Goal: Task Accomplishment & Management: Understand process/instructions

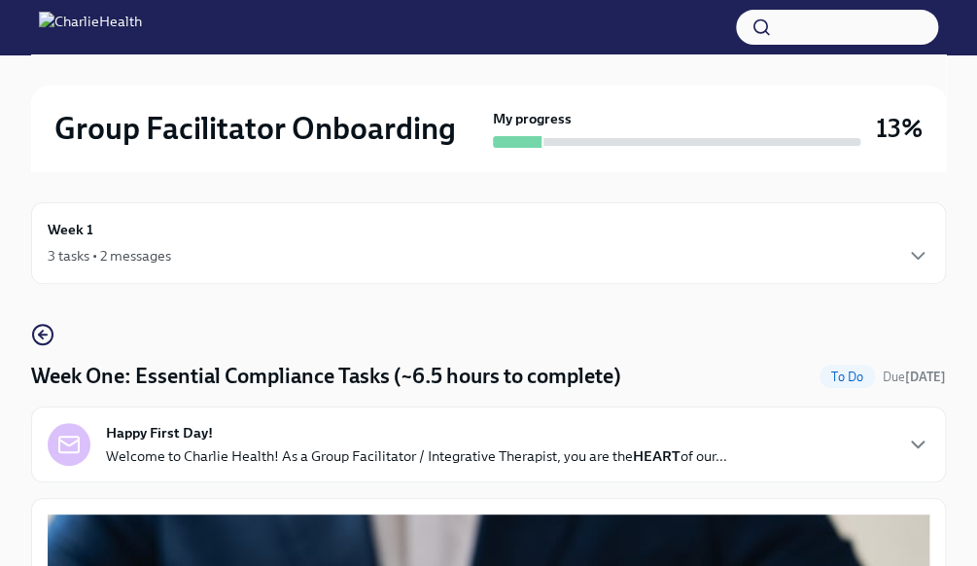
click at [67, 246] on div "3 tasks • 2 messages" at bounding box center [109, 255] width 123 height 19
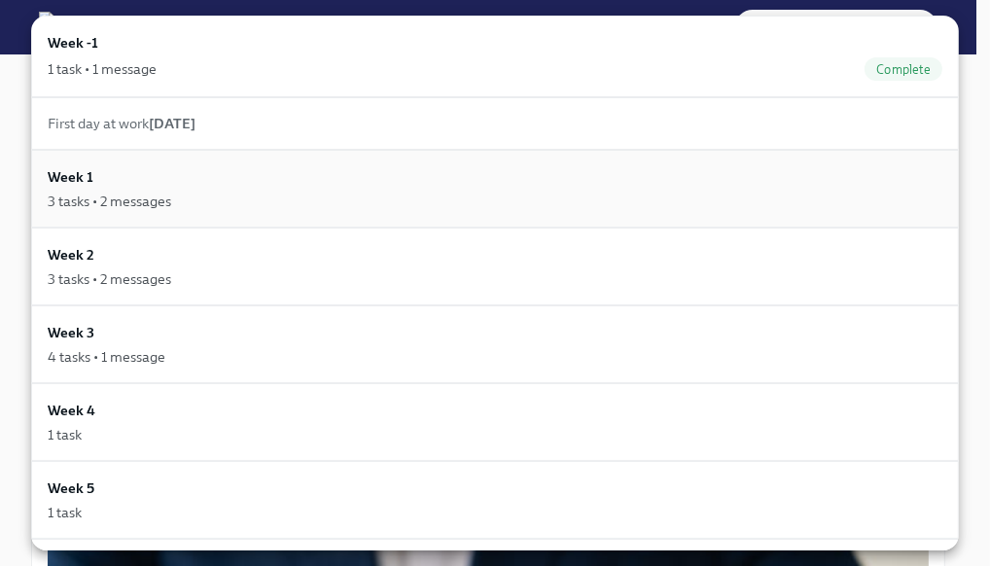
click at [70, 198] on div "3 tasks • 2 messages" at bounding box center [109, 201] width 123 height 19
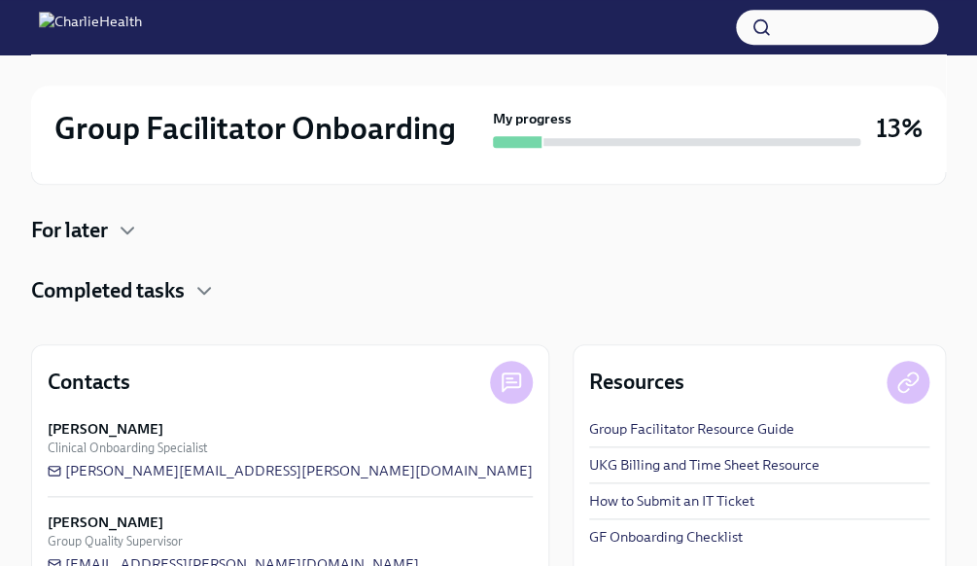
scroll to position [363, 0]
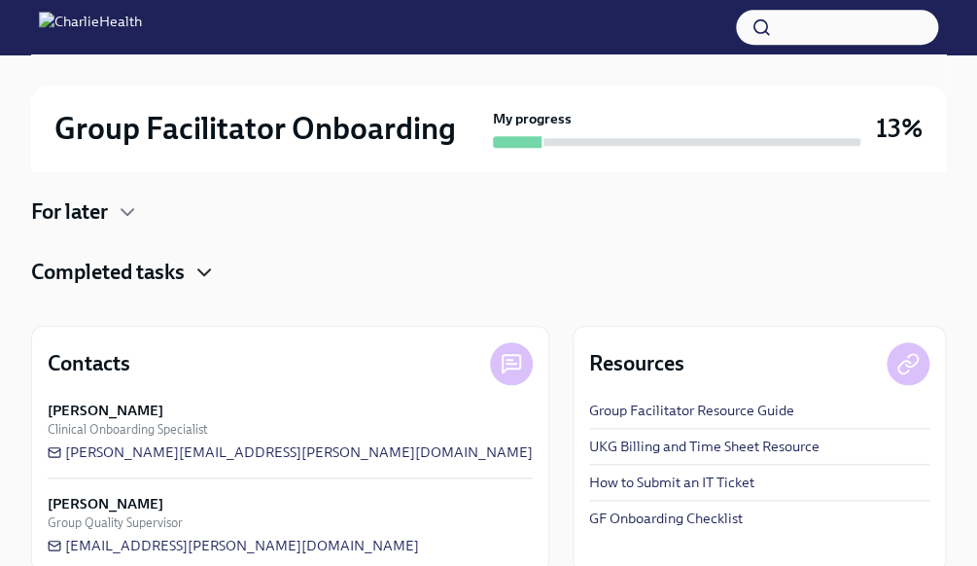
click at [197, 274] on icon "button" at bounding box center [204, 272] width 23 height 23
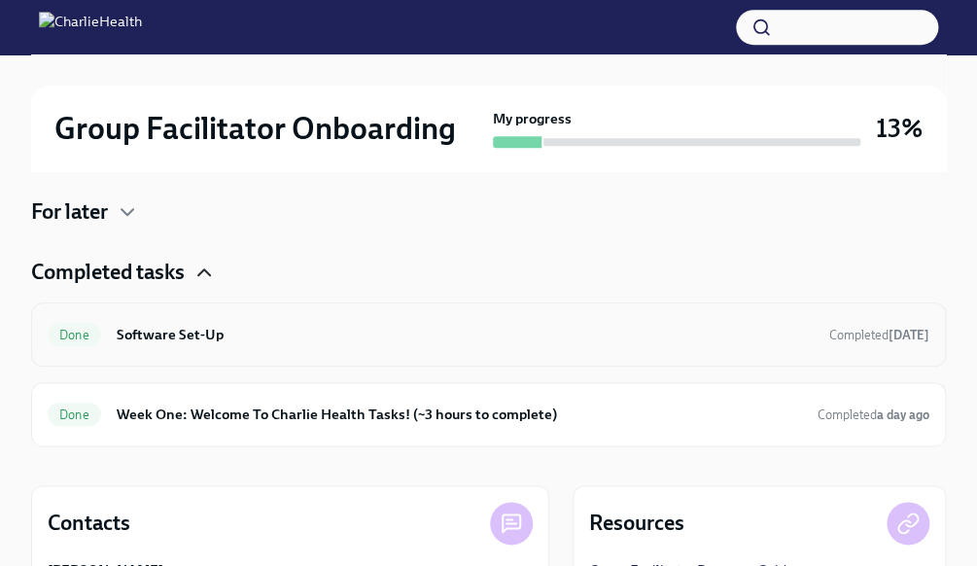
click at [171, 333] on h6 "Software Set-Up" at bounding box center [465, 334] width 697 height 21
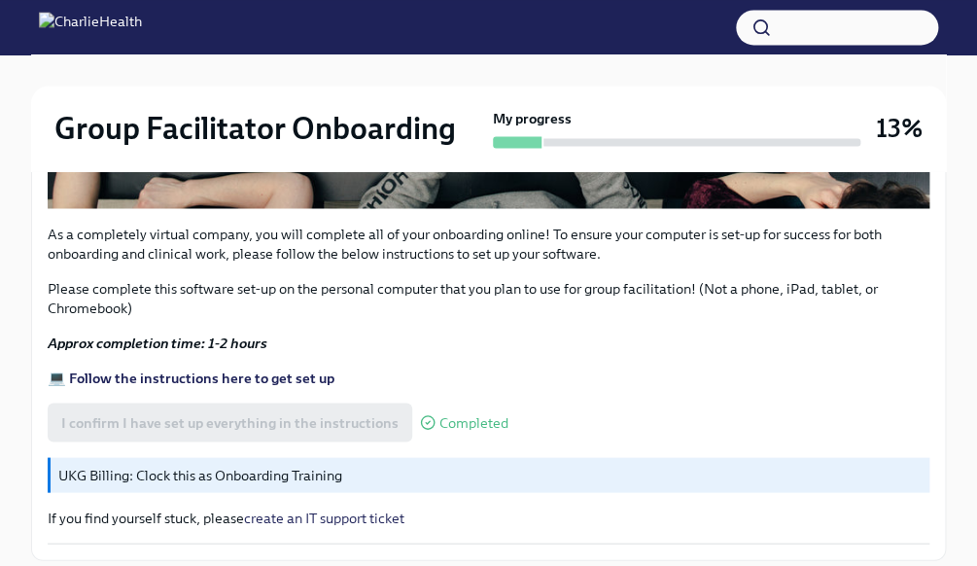
scroll to position [988, 0]
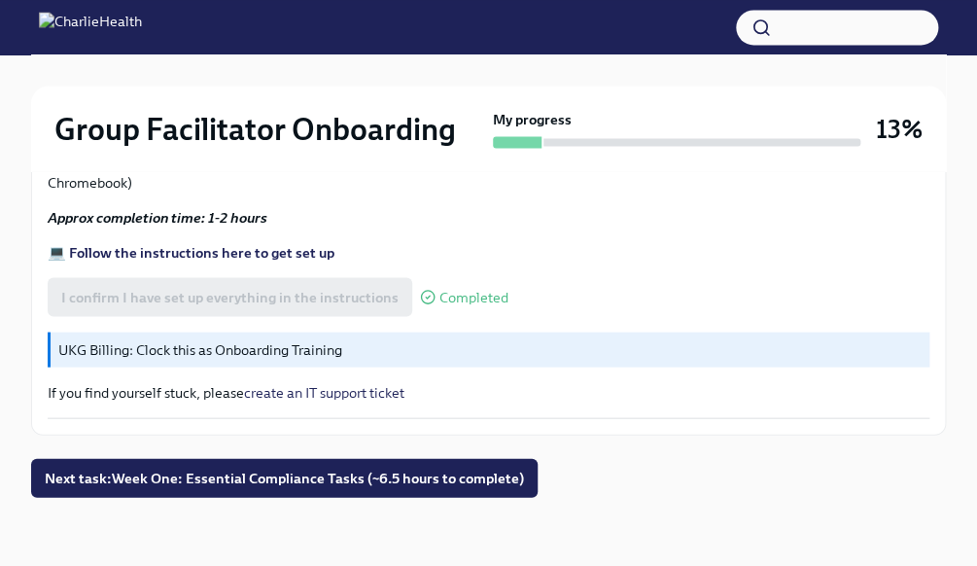
click at [267, 250] on strong "💻 Follow the instructions here to get set up" at bounding box center [191, 252] width 287 height 18
click at [244, 473] on span "Next task : Week One: Essential Compliance Tasks (~6.5 hours to complete)" at bounding box center [284, 477] width 479 height 19
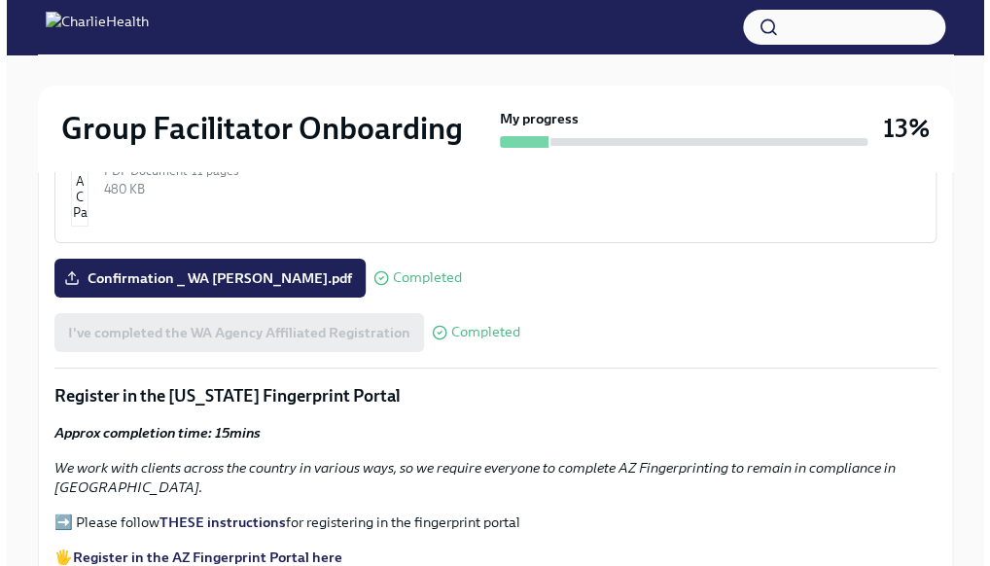
scroll to position [1721, 0]
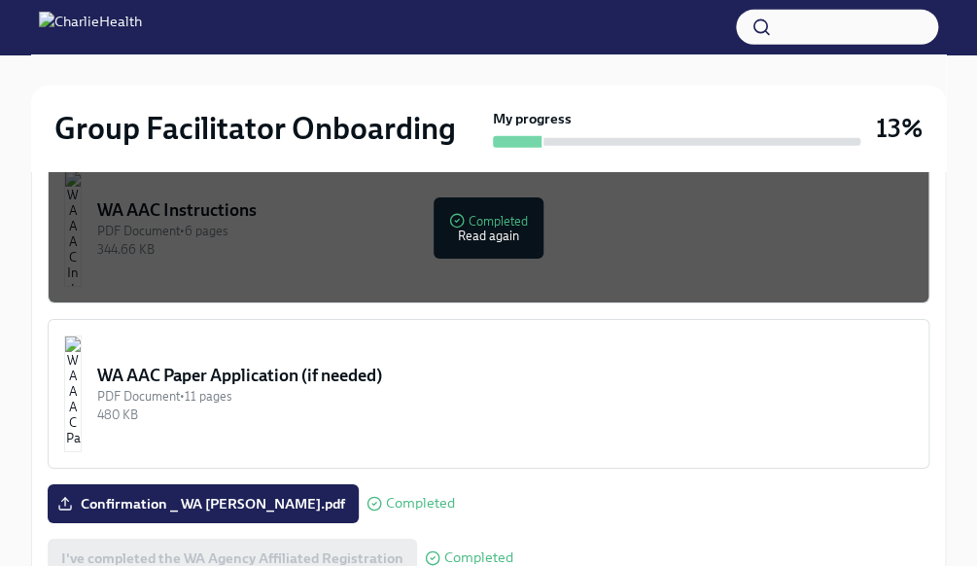
click at [814, 19] on button "button" at bounding box center [837, 27] width 202 height 35
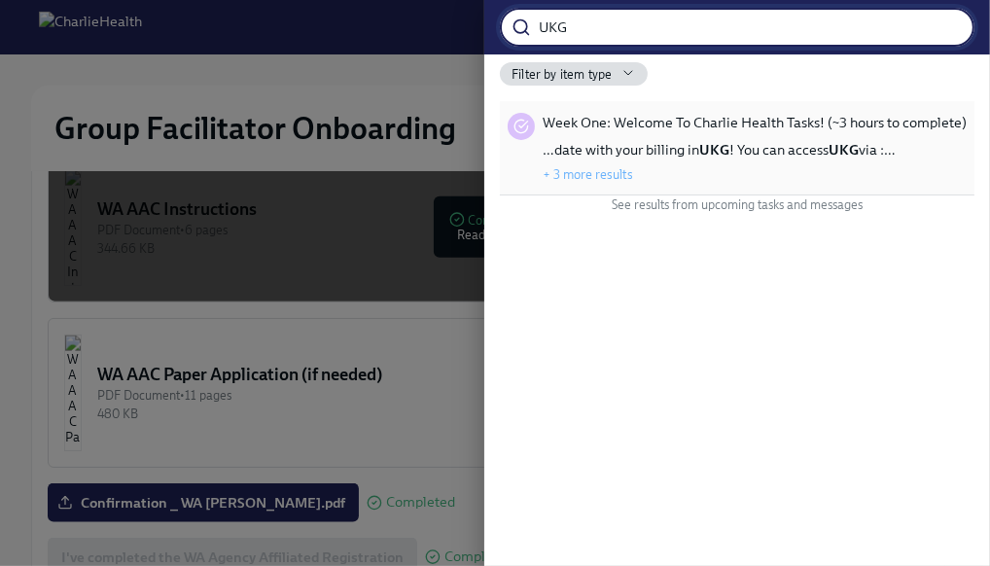
type input "UKG"
click at [596, 169] on button "+ 3 more results" at bounding box center [588, 174] width 90 height 16
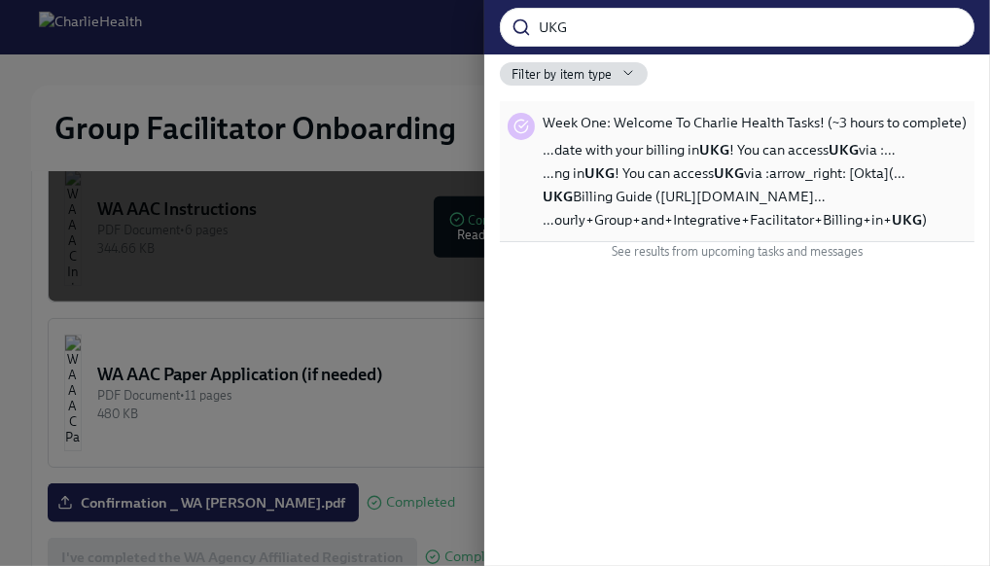
click at [673, 165] on span "…ng in [GEOGRAPHIC_DATA] ! You can access UKG via :arrow_right: [Okta](…" at bounding box center [724, 172] width 363 height 19
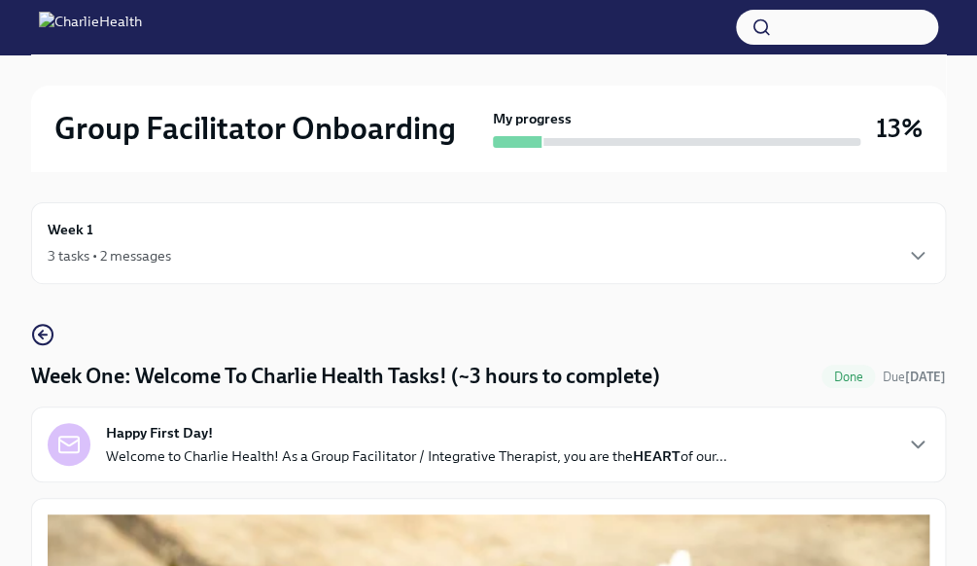
click at [883, 249] on div "3 tasks • 2 messages" at bounding box center [489, 255] width 882 height 23
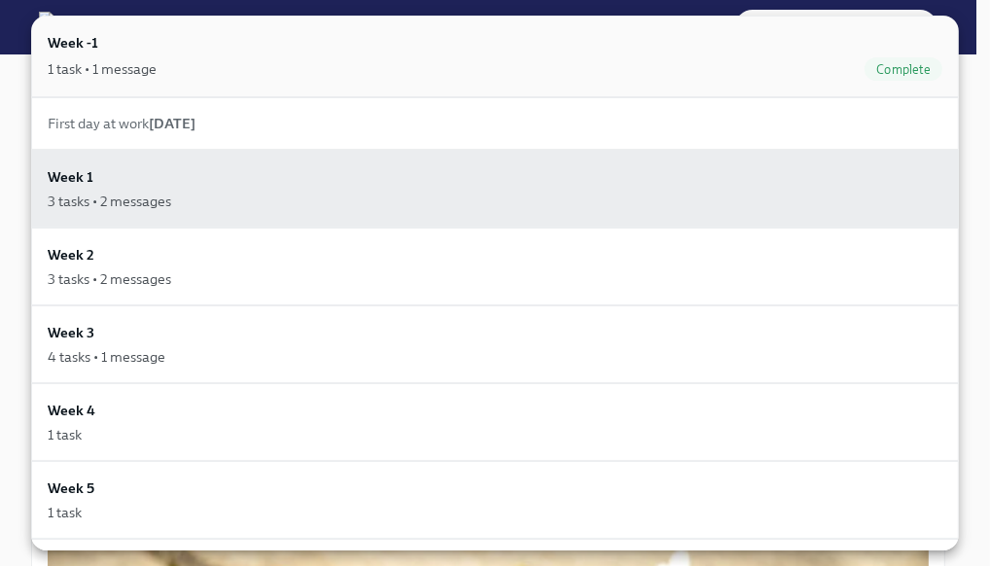
click at [173, 79] on div "1 task • 1 message Complete" at bounding box center [495, 68] width 895 height 23
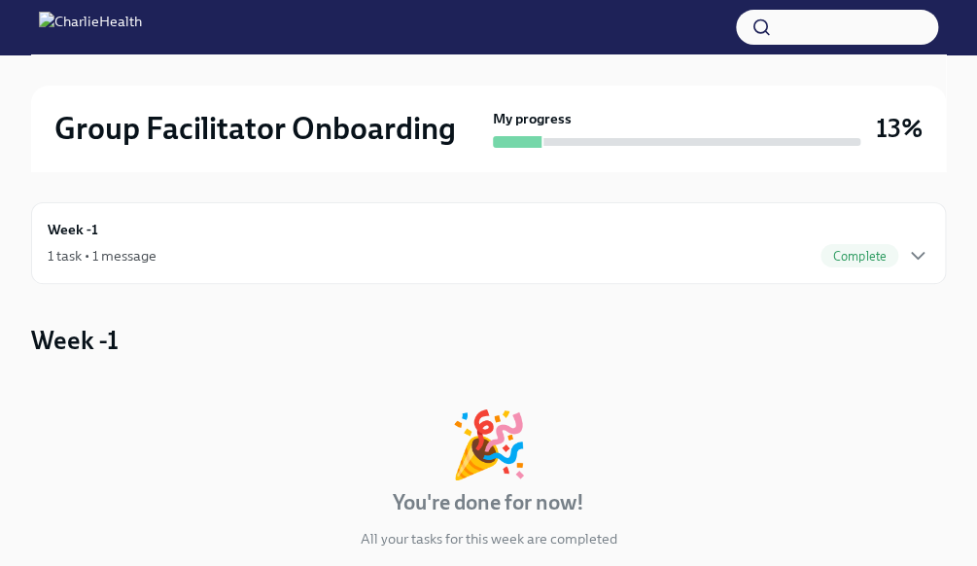
click at [99, 244] on div "1 task • 1 message Complete" at bounding box center [489, 255] width 882 height 23
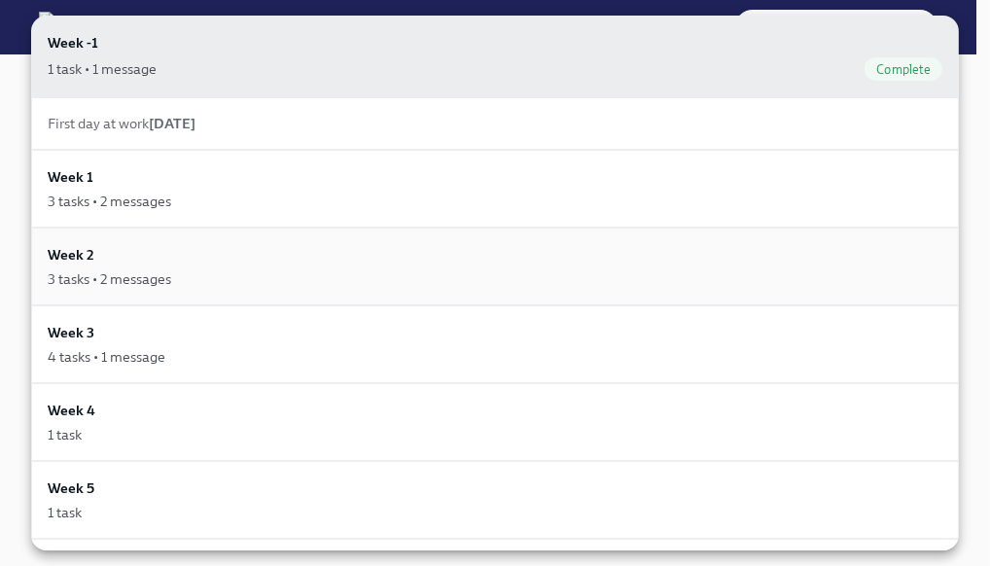
click at [96, 272] on div "3 tasks • 2 messages" at bounding box center [109, 278] width 123 height 19
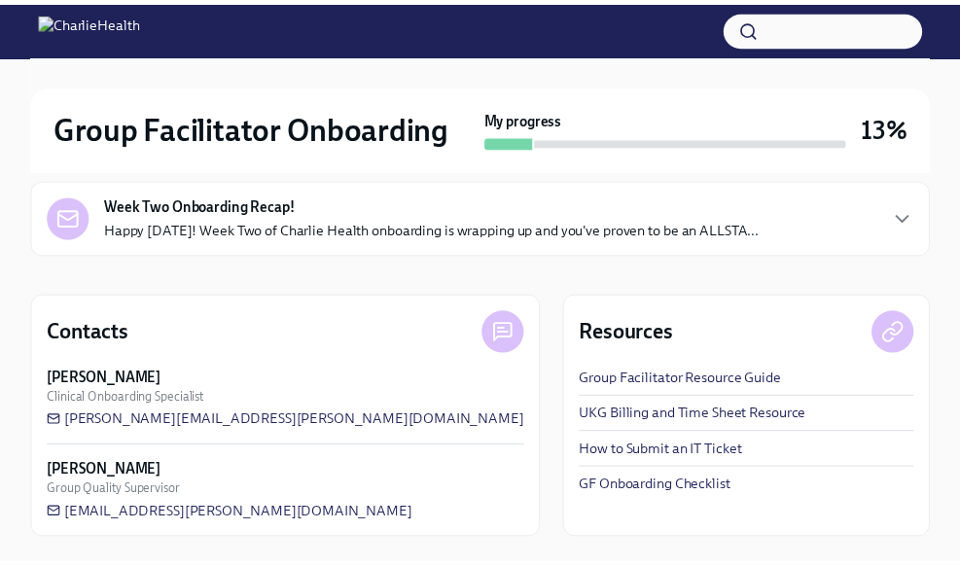
scroll to position [563, 0]
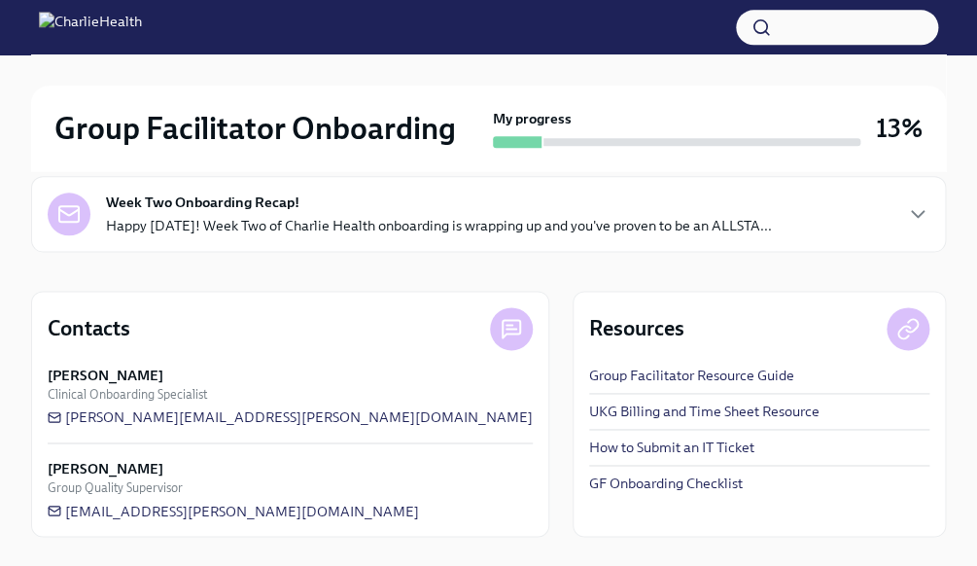
click at [907, 224] on div "Week Two Onboarding Recap! Happy [DATE]! Week Two of Charlie Health onboarding …" at bounding box center [489, 214] width 882 height 43
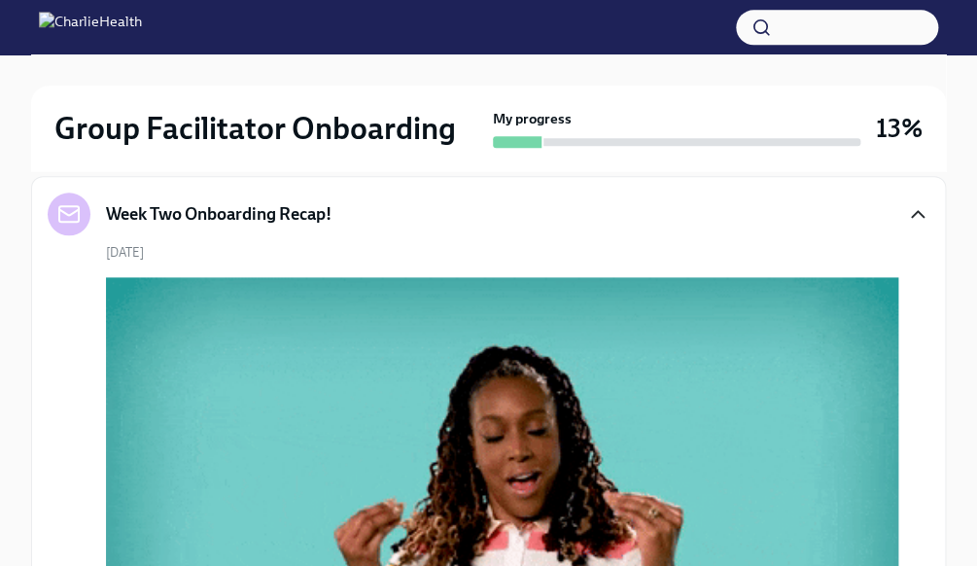
click at [916, 206] on icon "button" at bounding box center [917, 213] width 23 height 23
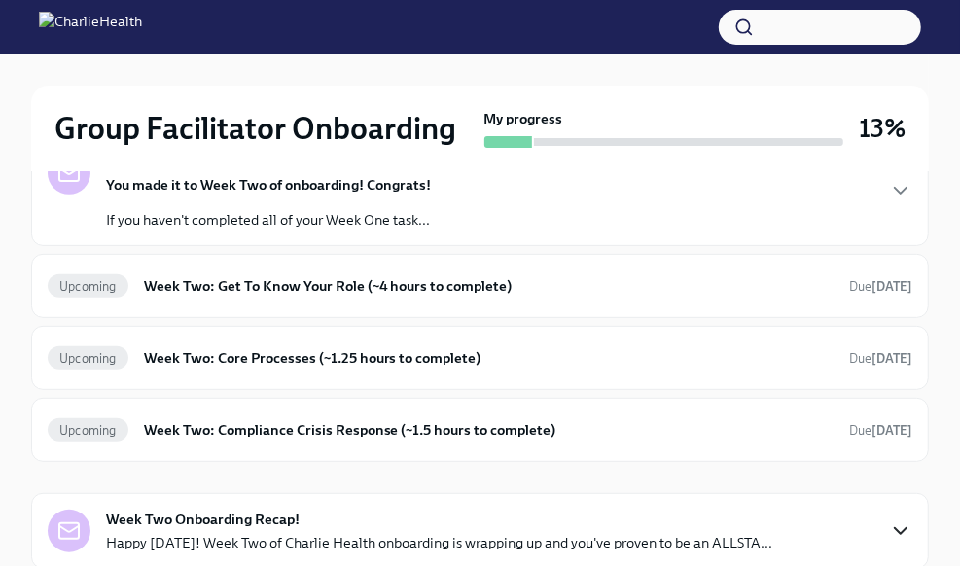
scroll to position [194, 0]
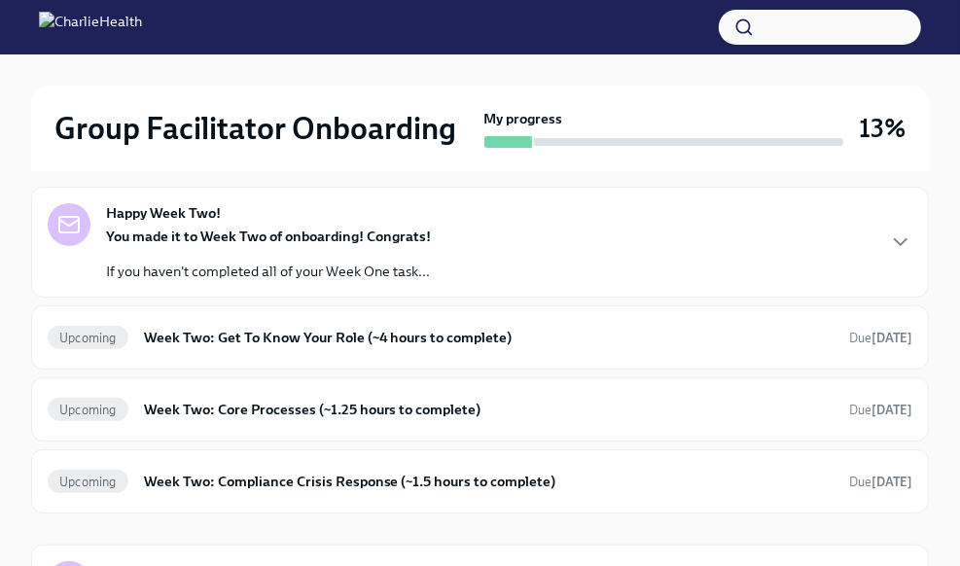
drag, startPoint x: 958, startPoint y: 331, endPoint x: 945, endPoint y: 251, distance: 80.7
click at [945, 251] on div "Group Facilitator Onboarding My progress 13% Week 2 3 tasks • 2 messages Week 2…" at bounding box center [480, 398] width 960 height 1076
click at [899, 230] on icon "button" at bounding box center [900, 241] width 23 height 23
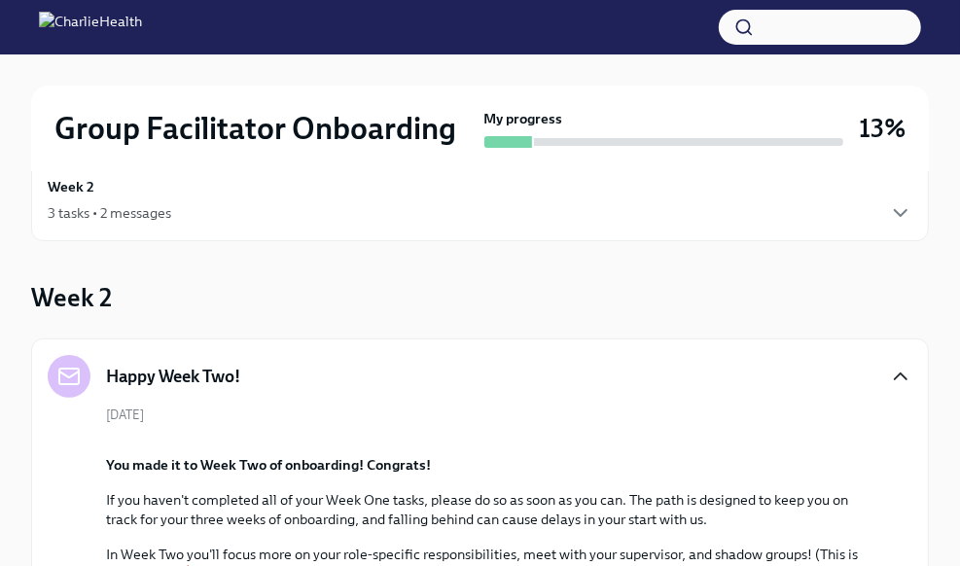
scroll to position [0, 0]
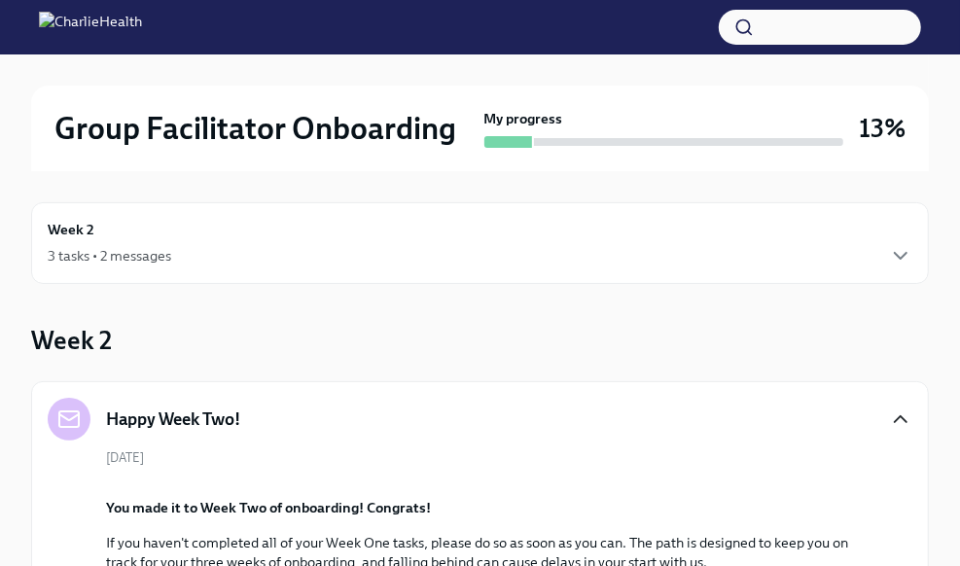
click at [776, 234] on div "Week 2 3 tasks • 2 messages" at bounding box center [480, 243] width 864 height 49
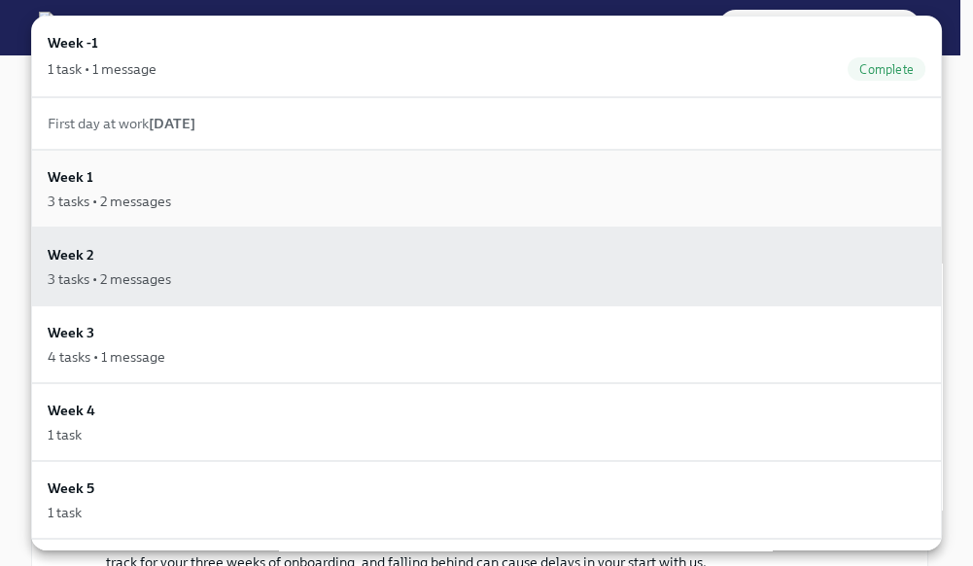
click at [194, 194] on div "3 tasks • 2 messages" at bounding box center [487, 201] width 878 height 19
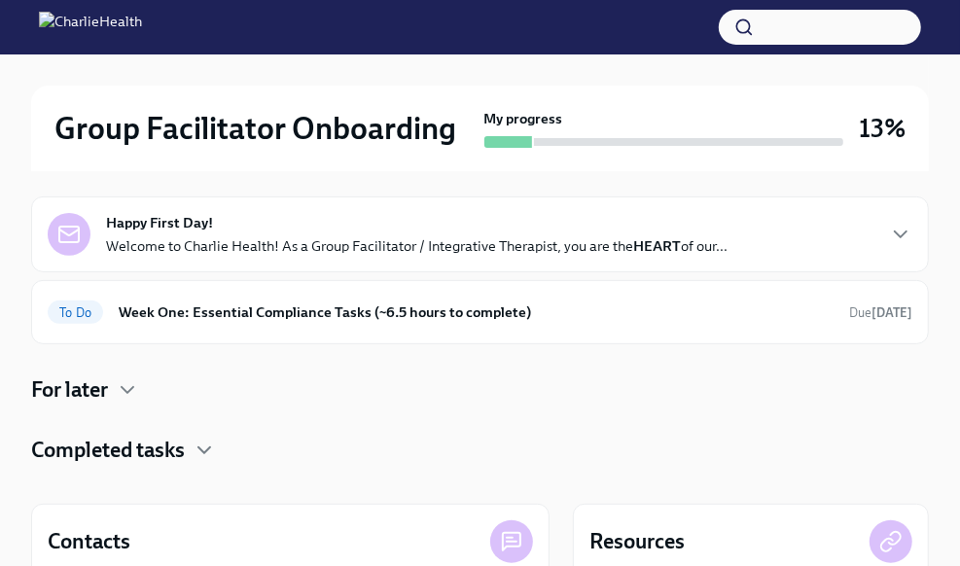
scroll to position [188, 0]
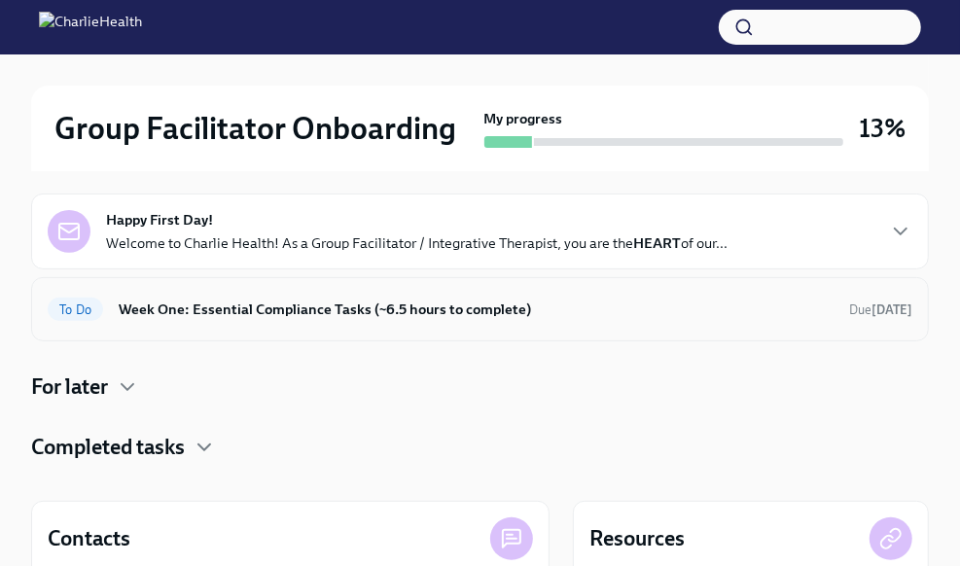
click at [375, 296] on div "To Do Week One: Essential Compliance Tasks (~6.5 hours to complete) Due [DATE]" at bounding box center [480, 309] width 864 height 31
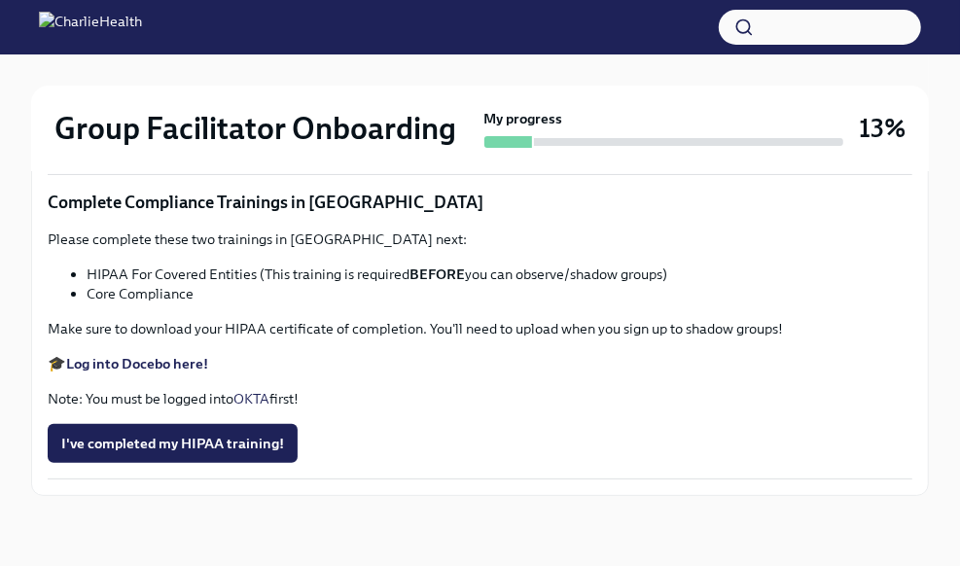
scroll to position [3909, 0]
drag, startPoint x: 301, startPoint y: 312, endPoint x: 610, endPoint y: 321, distance: 308.4
copy p "Mandatory [MEDICAL_DATA] Reporting in [US_STATE]"
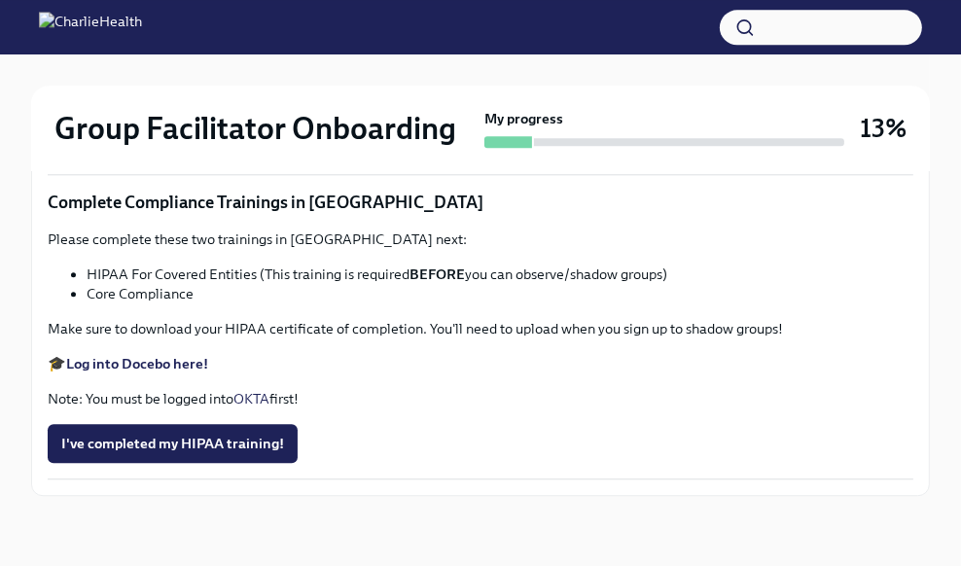
click at [304, 149] on span "Upload [US_STATE] Mandated Reporter Certificate" at bounding box center [235, 138] width 348 height 19
click at [0, 0] on input "Upload [US_STATE] Mandated Reporter Certificate" at bounding box center [0, 0] width 0 height 0
drag, startPoint x: 88, startPoint y: 272, endPoint x: 257, endPoint y: 271, distance: 169.2
click at [257, 271] on li "HIPAA For Covered Entities (This training is required BEFORE you can observe/sh…" at bounding box center [500, 273] width 827 height 19
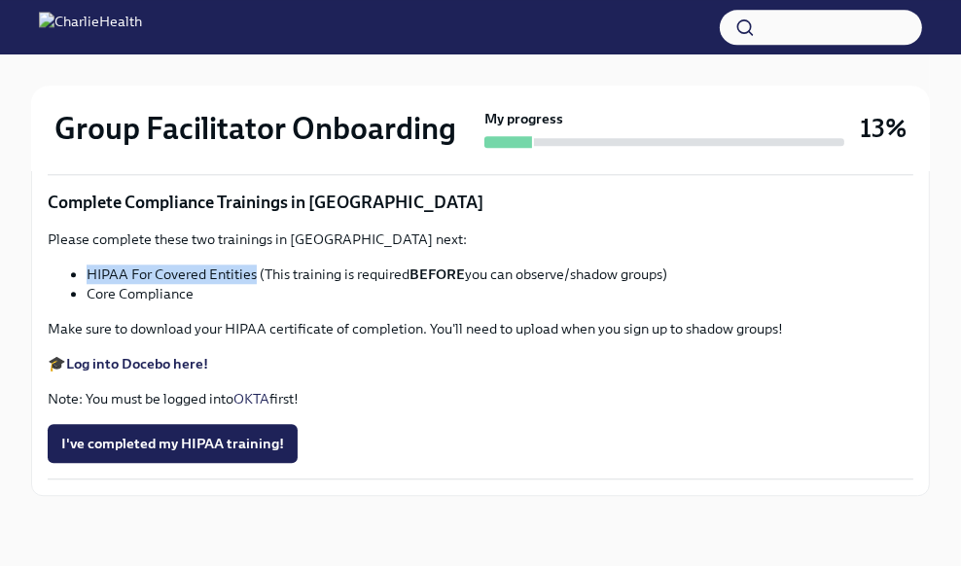
copy li "HIPAA For Covered Entities"
